Goal: Check status: Check status

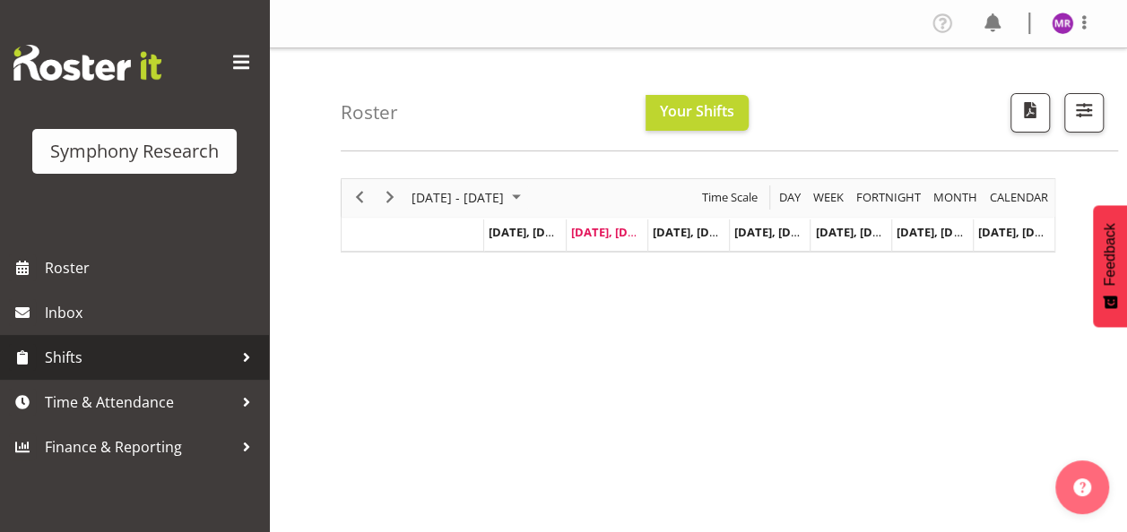
click at [91, 353] on span "Shifts" at bounding box center [139, 357] width 188 height 27
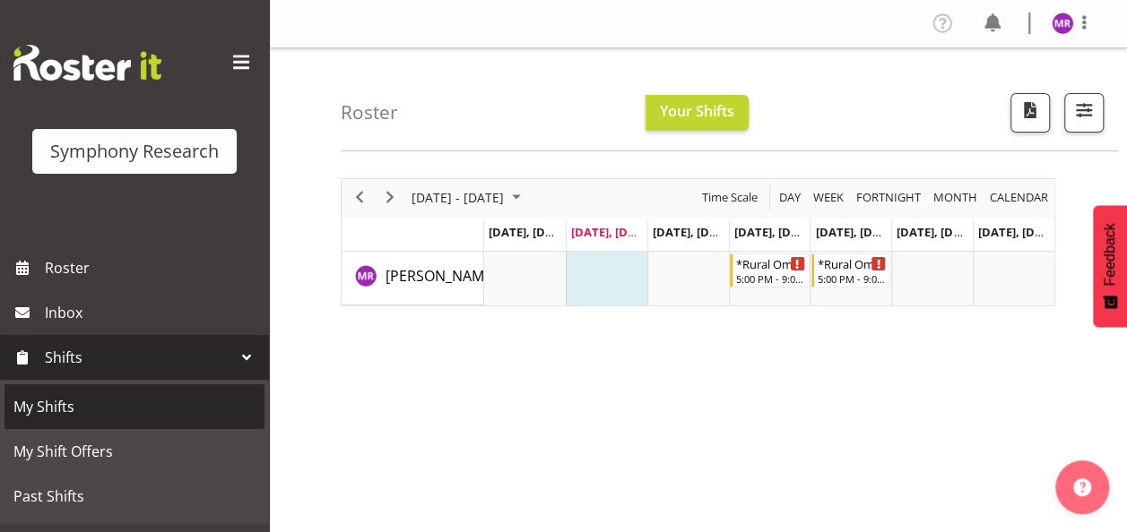
click at [42, 411] on span "My Shifts" at bounding box center [134, 406] width 242 height 27
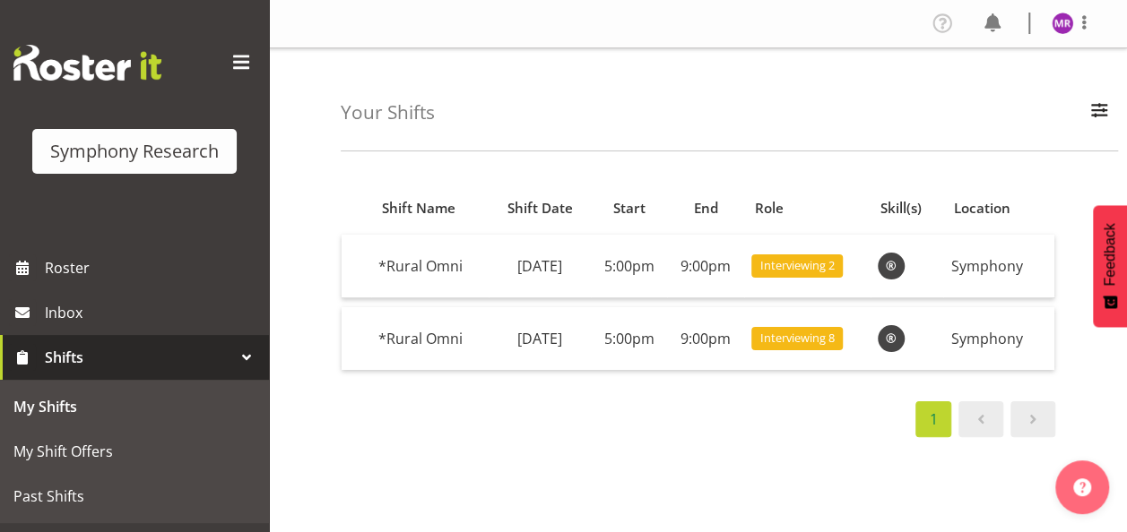
click at [1104, 260] on span "Feedback" at bounding box center [1110, 254] width 16 height 63
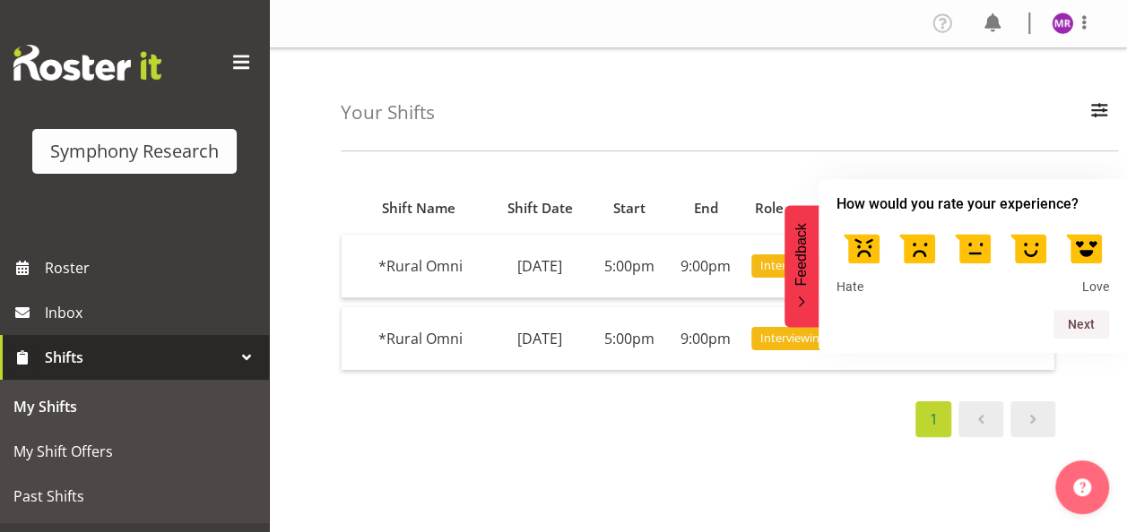
click at [746, 471] on div "Shift Name Shift Date Start End Role Skill(s) Location *Rural Omni Thursday, 28…" at bounding box center [734, 523] width 786 height 717
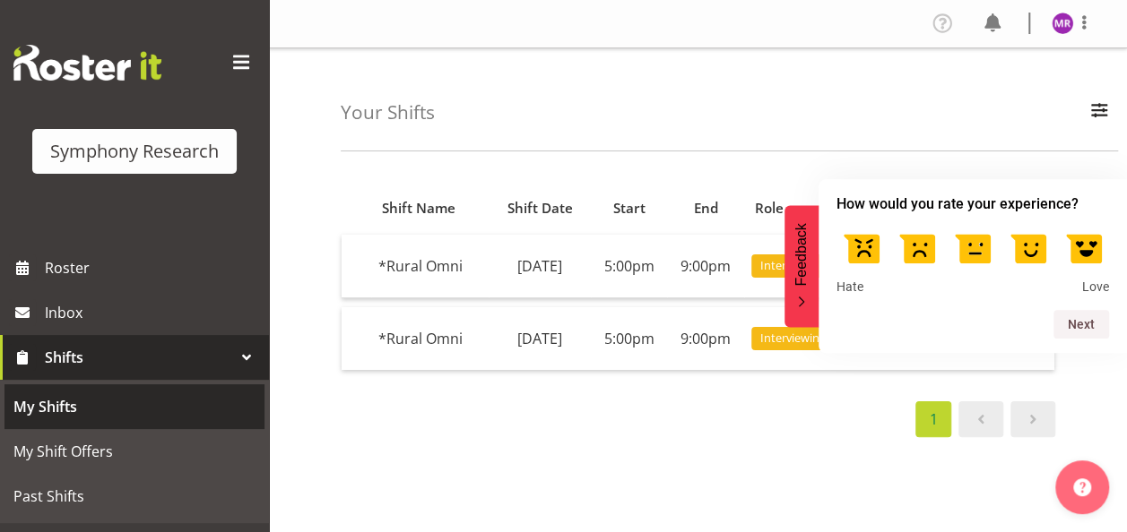
click at [51, 408] on span "My Shifts" at bounding box center [134, 406] width 242 height 27
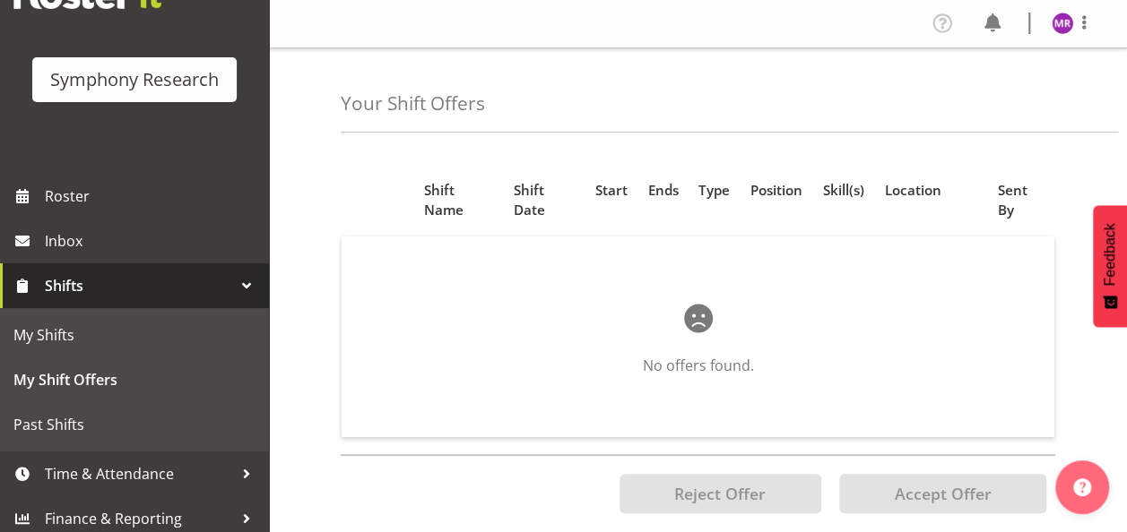
scroll to position [81, 0]
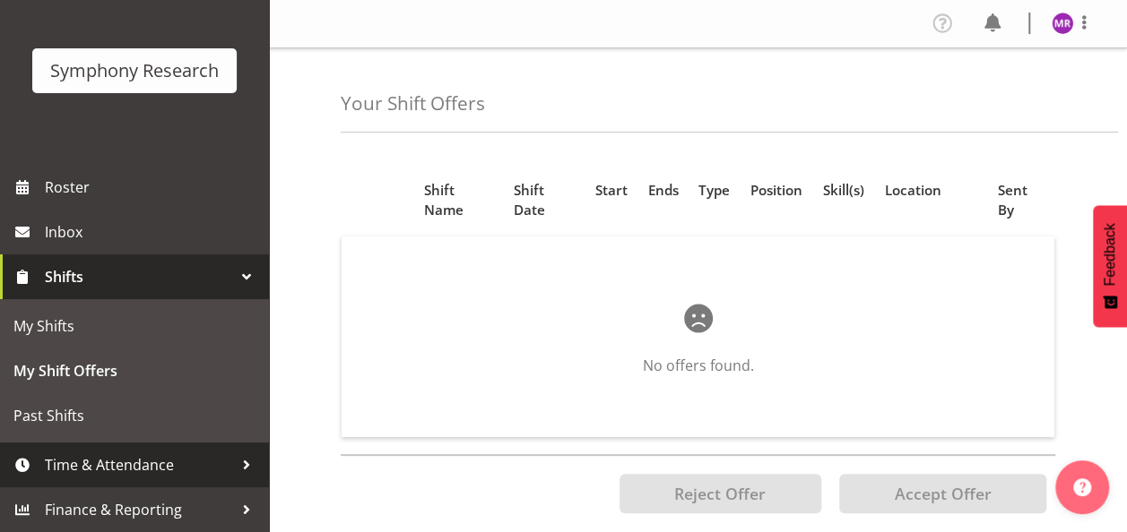
click at [161, 463] on span "Time & Attendance" at bounding box center [139, 465] width 188 height 27
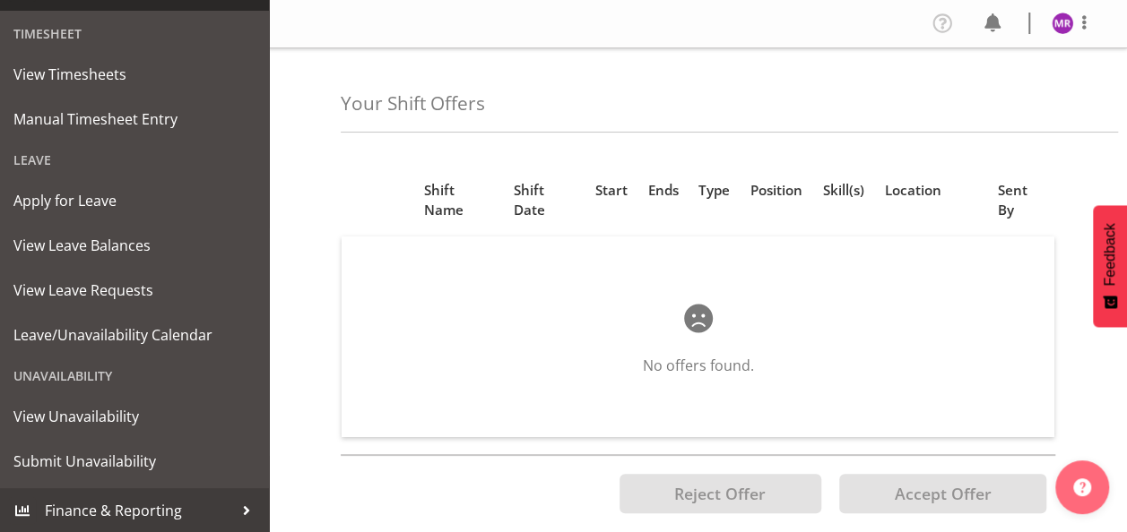
scroll to position [415, 0]
